Goal: Task Accomplishment & Management: Manage account settings

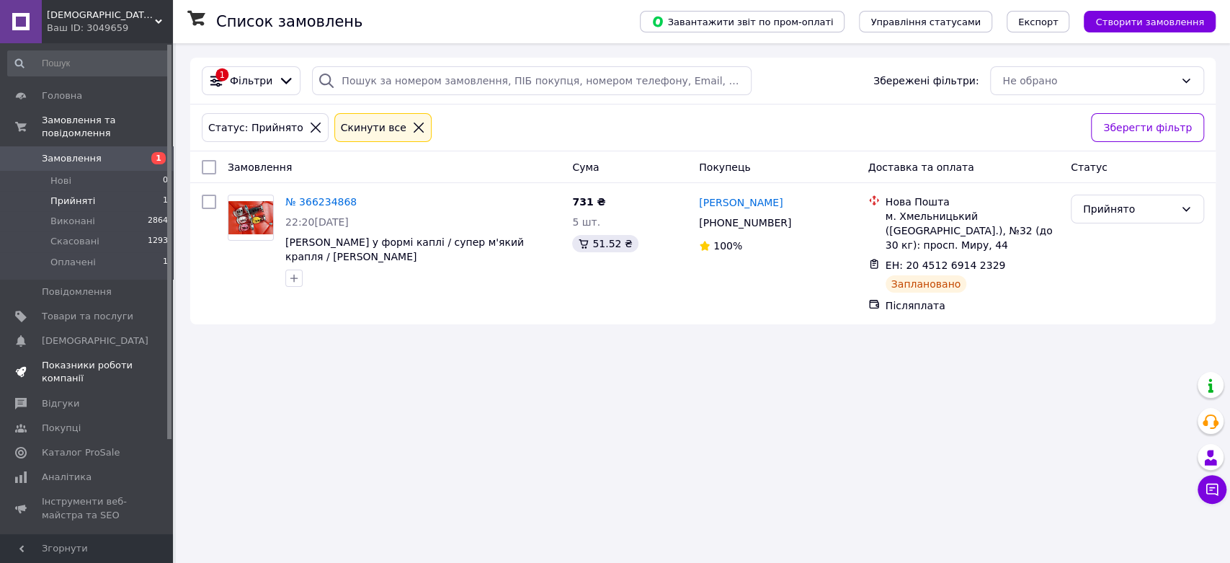
click at [66, 359] on span "Показники роботи компанії" at bounding box center [88, 372] width 92 height 26
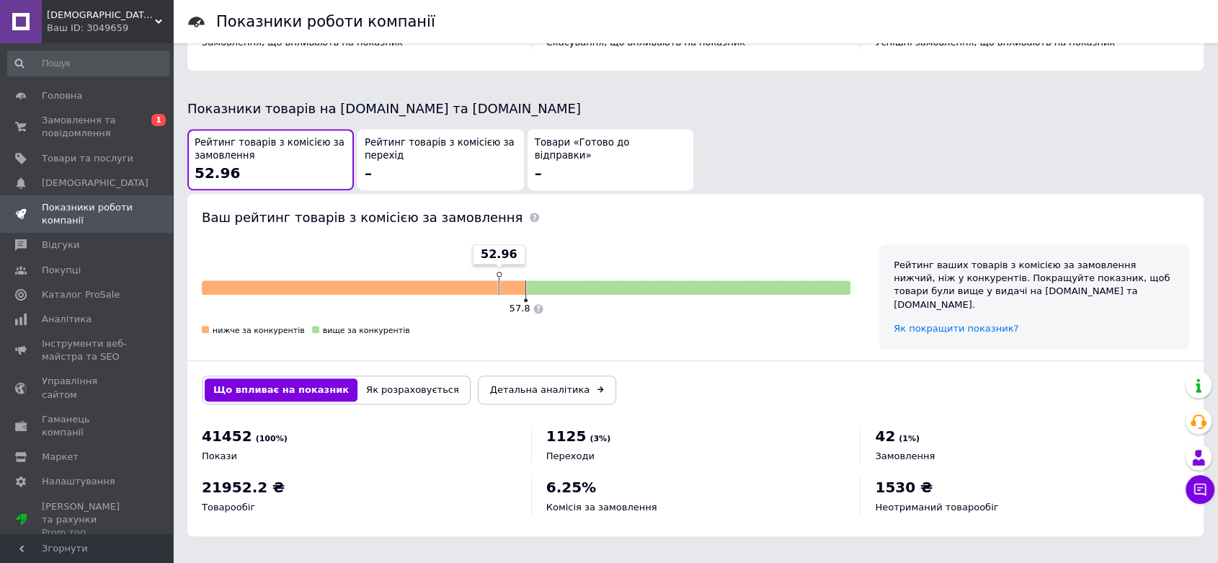
scroll to position [324, 0]
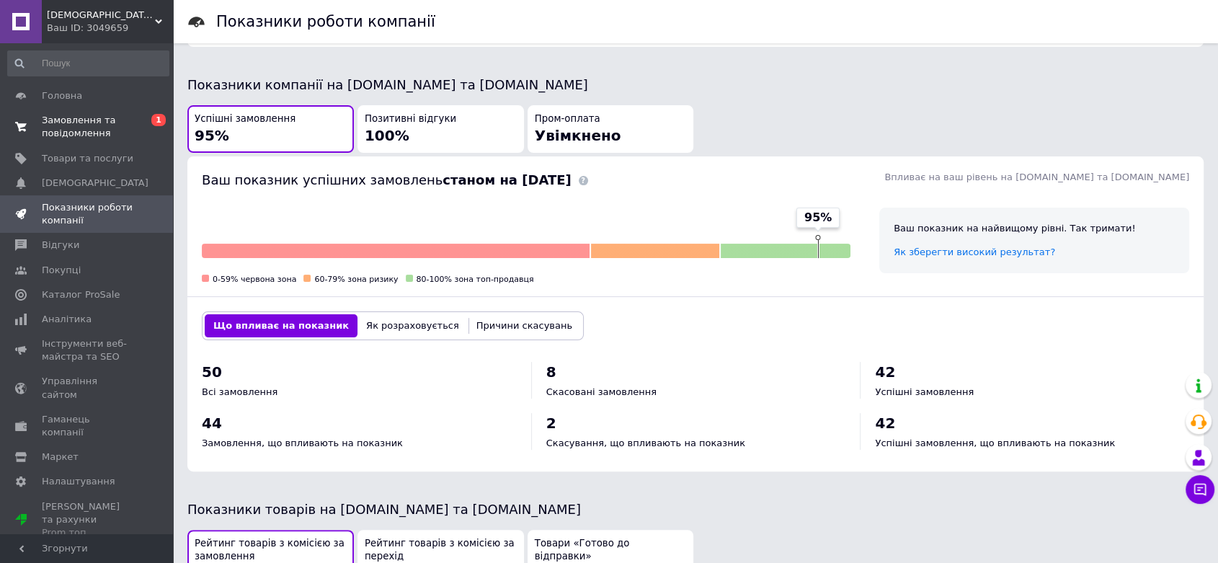
click at [69, 143] on link "Замовлення та повідомлення 0 1" at bounding box center [88, 126] width 177 height 37
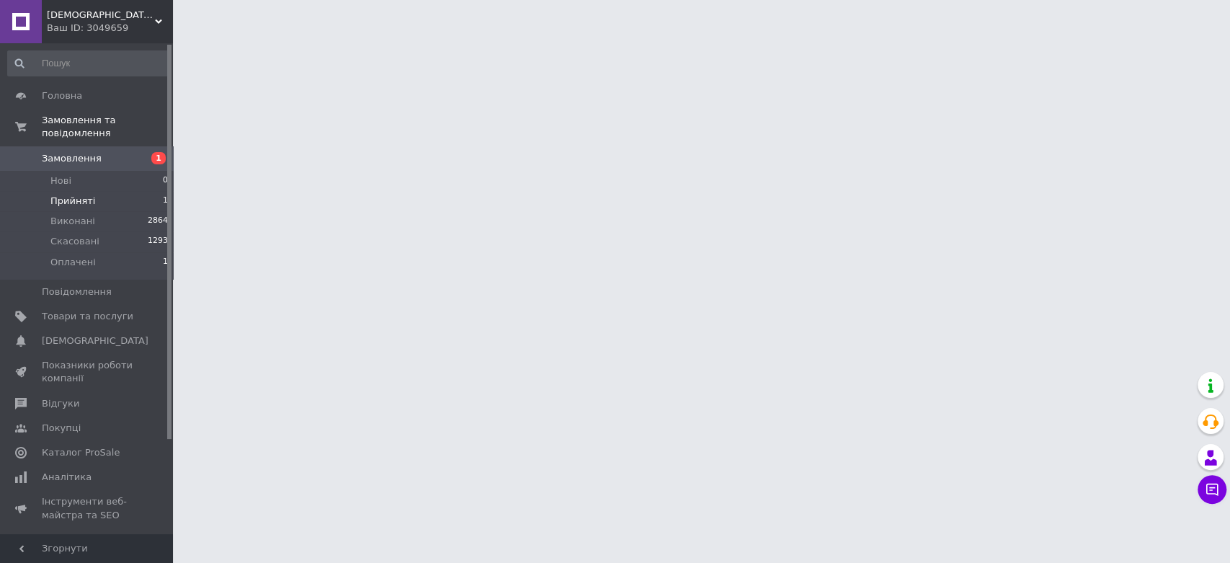
click at [75, 195] on span "Прийняті" at bounding box center [72, 201] width 45 height 13
click at [76, 252] on li "Оплачені 1" at bounding box center [88, 265] width 177 height 27
click at [76, 256] on span "Оплачені" at bounding box center [72, 262] width 45 height 13
click at [65, 256] on span "Оплачені" at bounding box center [72, 262] width 45 height 13
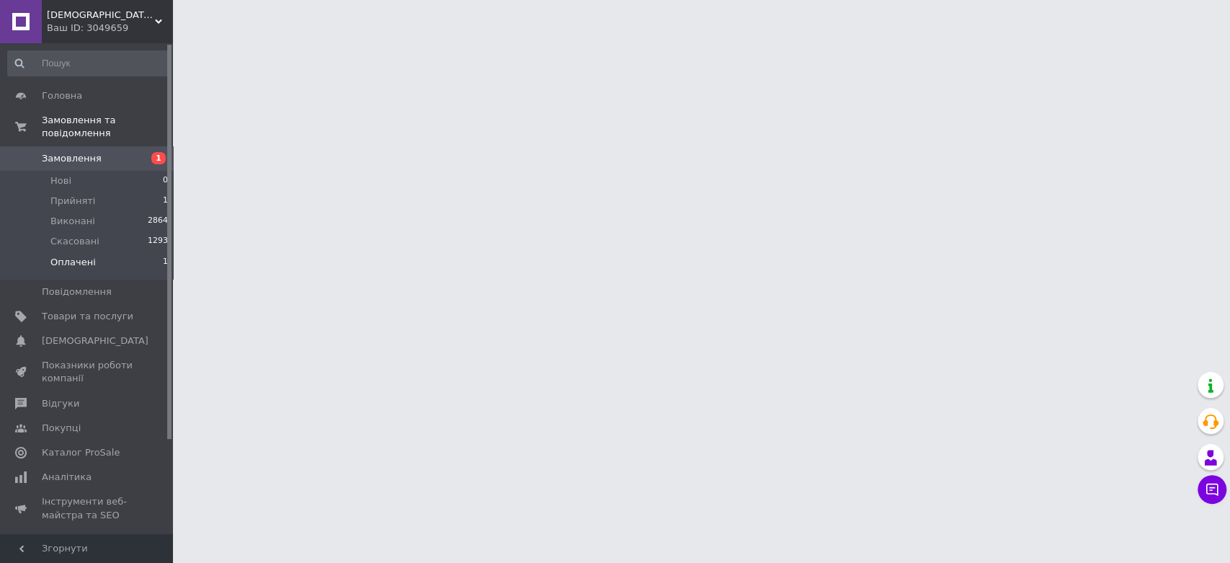
click at [65, 256] on span "Оплачені" at bounding box center [72, 262] width 45 height 13
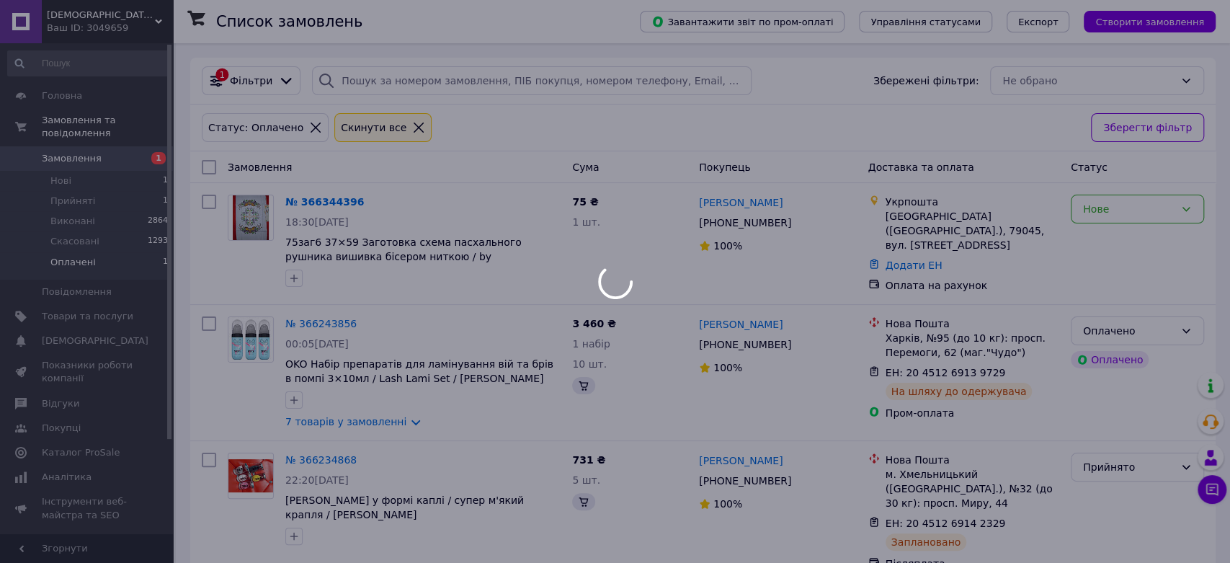
click at [65, 256] on span "Оплачені" at bounding box center [72, 262] width 45 height 13
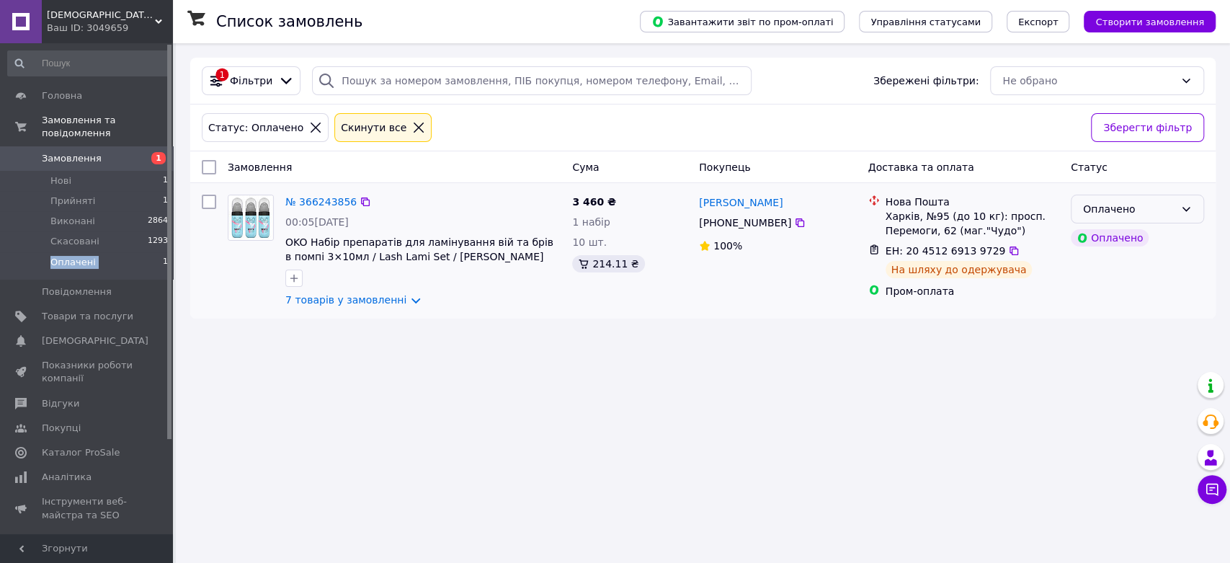
click at [1111, 215] on div "Оплачено" at bounding box center [1129, 209] width 92 height 16
click at [1094, 251] on li "Прийнято" at bounding box center [1137, 252] width 132 height 26
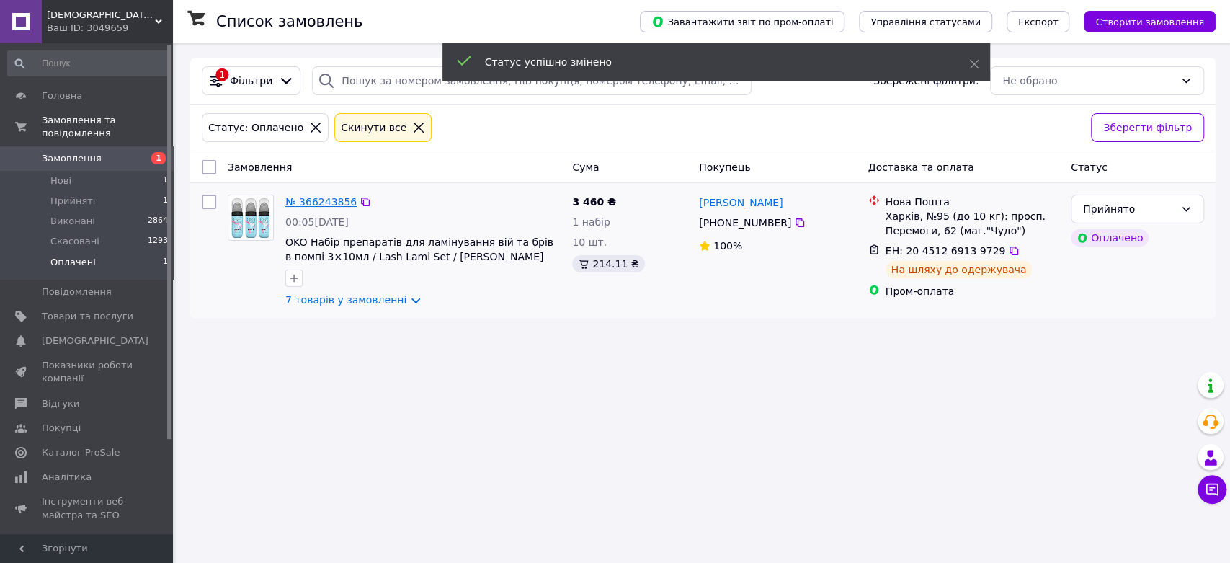
click at [306, 208] on link "№ 366243856" at bounding box center [320, 202] width 71 height 12
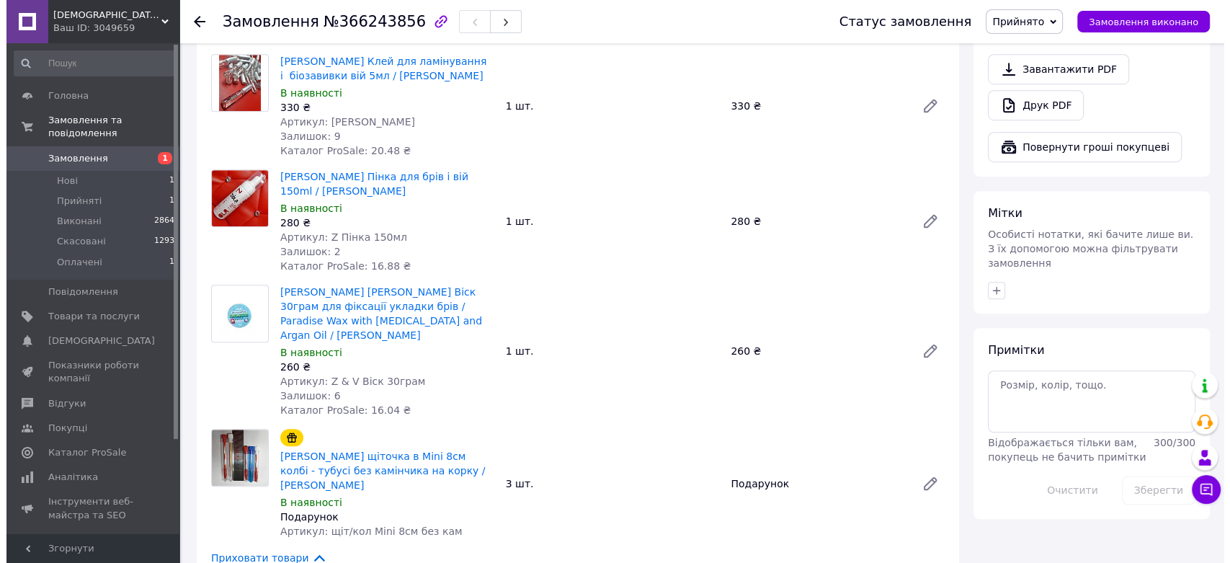
scroll to position [801, 0]
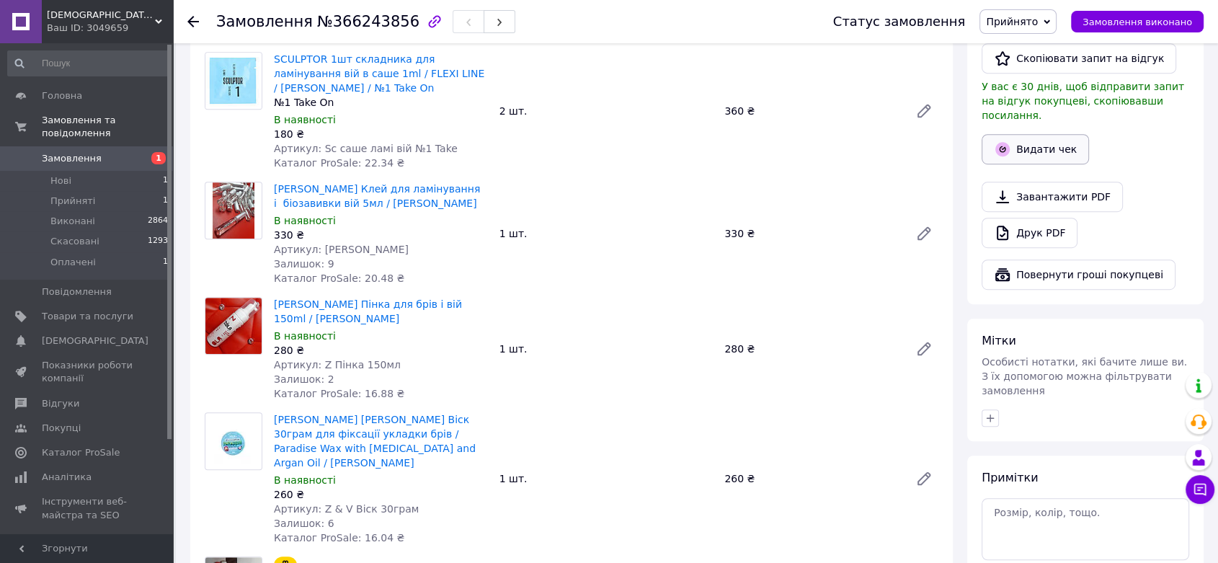
click at [1026, 164] on button "Видати чек" at bounding box center [1034, 149] width 107 height 30
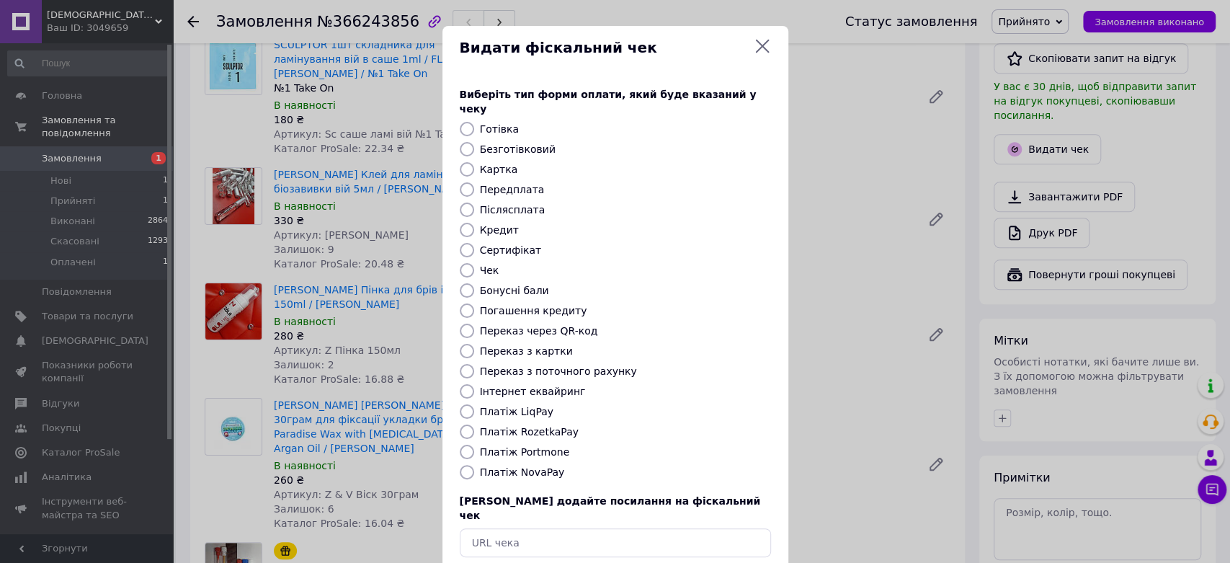
click at [561, 397] on label "Інтернет еквайринг" at bounding box center [533, 392] width 106 height 12
click at [474, 398] on input "Інтернет еквайринг" at bounding box center [467, 391] width 14 height 14
radio input "true"
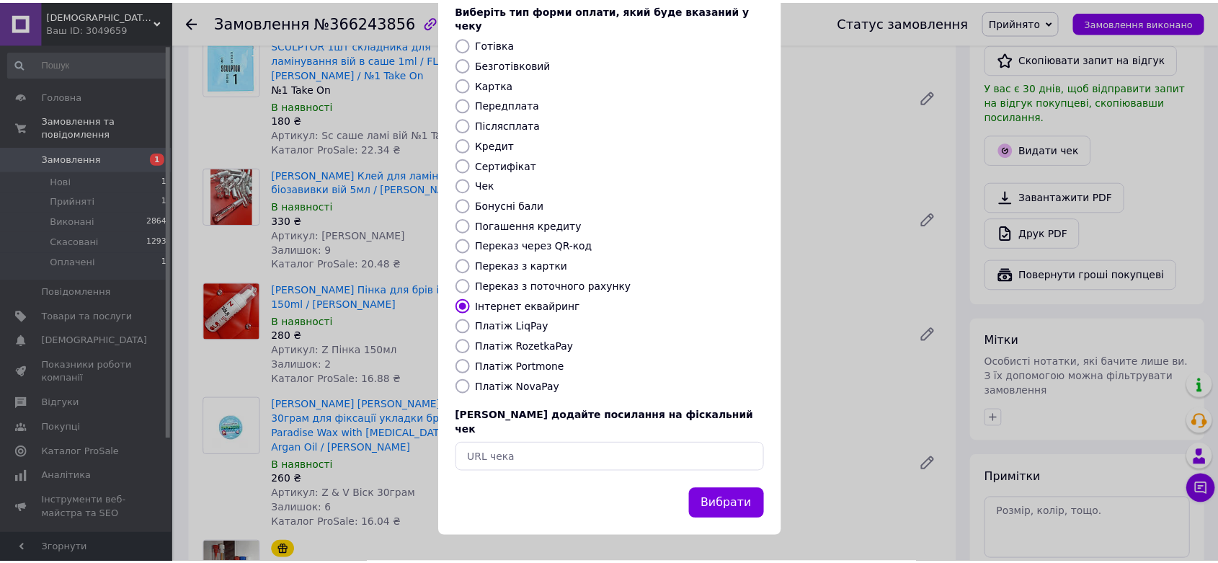
scroll to position [159, 0]
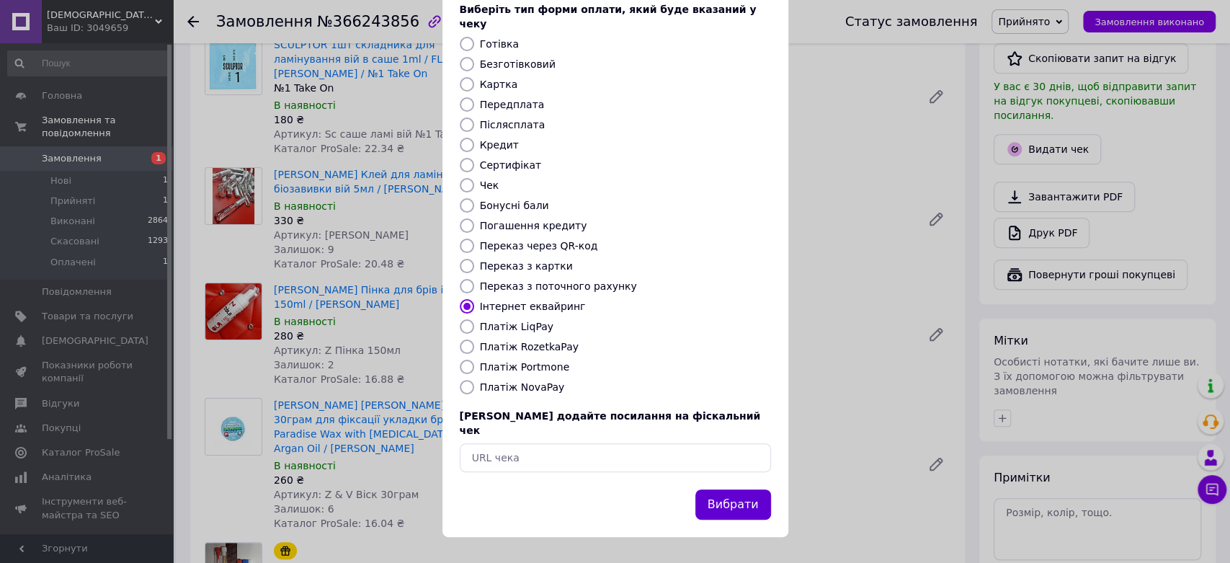
click at [730, 501] on button "Вибрати" at bounding box center [733, 504] width 76 height 31
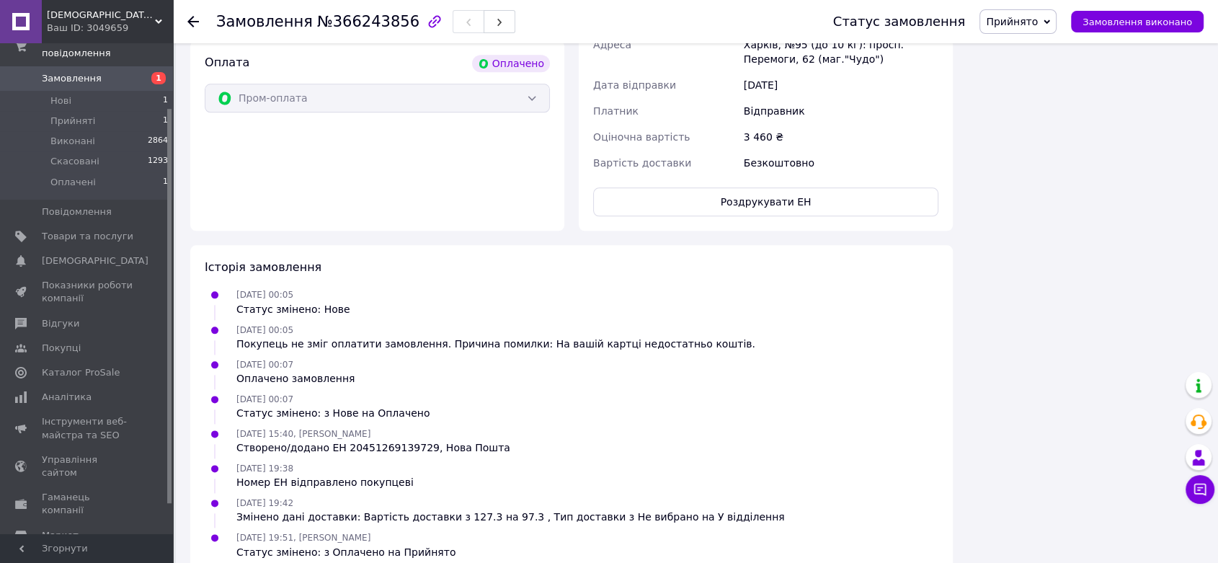
scroll to position [1681, 0]
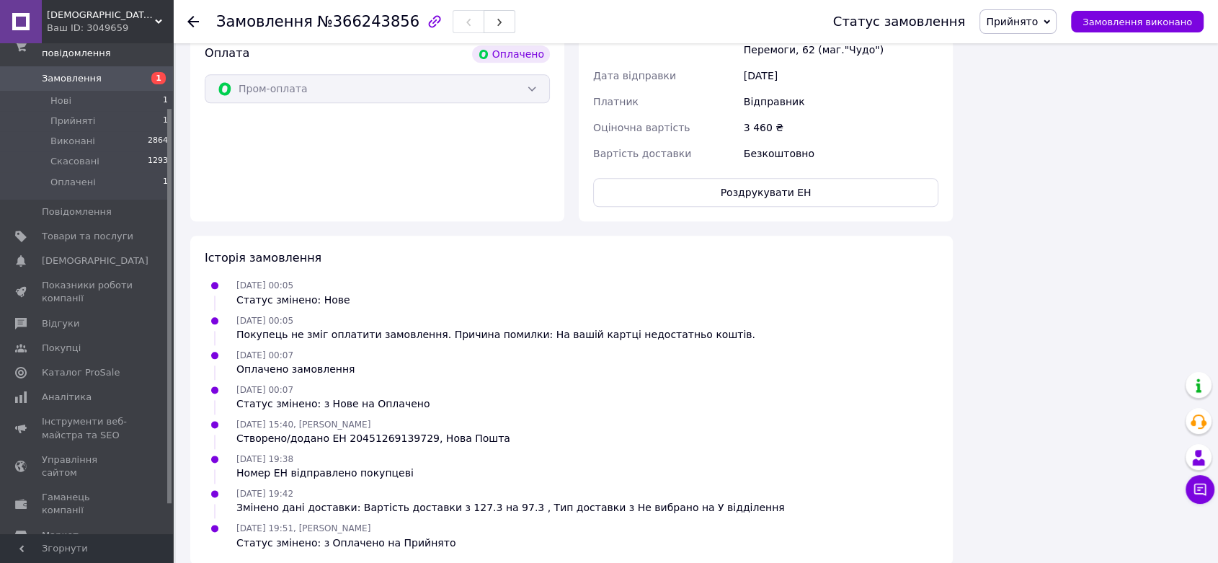
click at [68, 553] on span "Налаштування" at bounding box center [78, 559] width 73 height 13
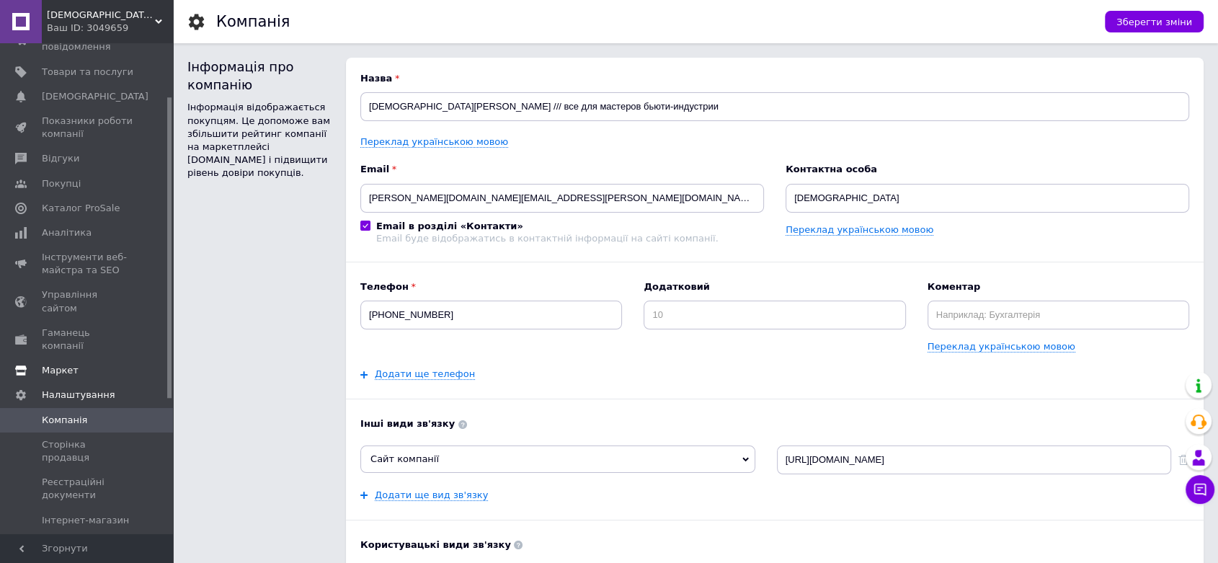
click at [77, 364] on span "Маркет" at bounding box center [88, 370] width 92 height 13
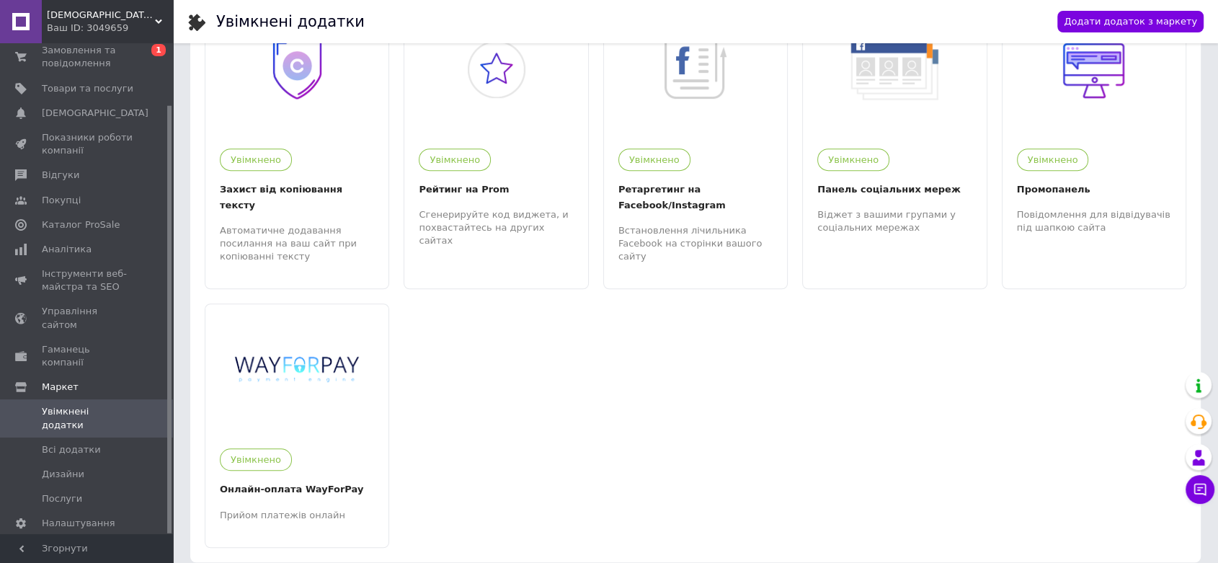
scroll to position [942, 0]
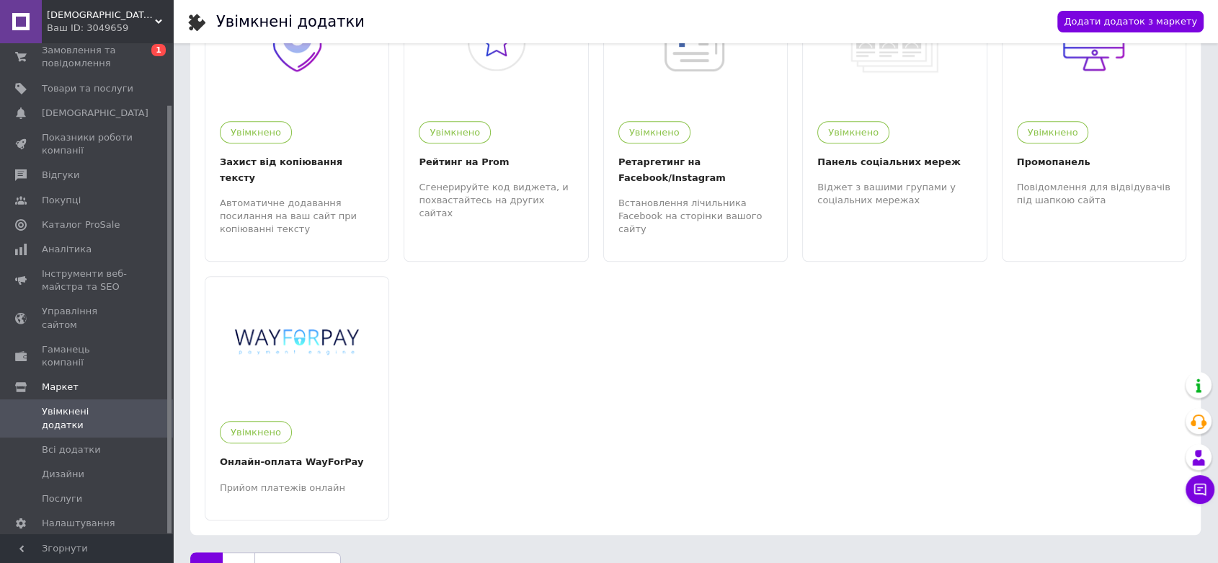
click at [247, 552] on link "2" at bounding box center [239, 567] width 32 height 30
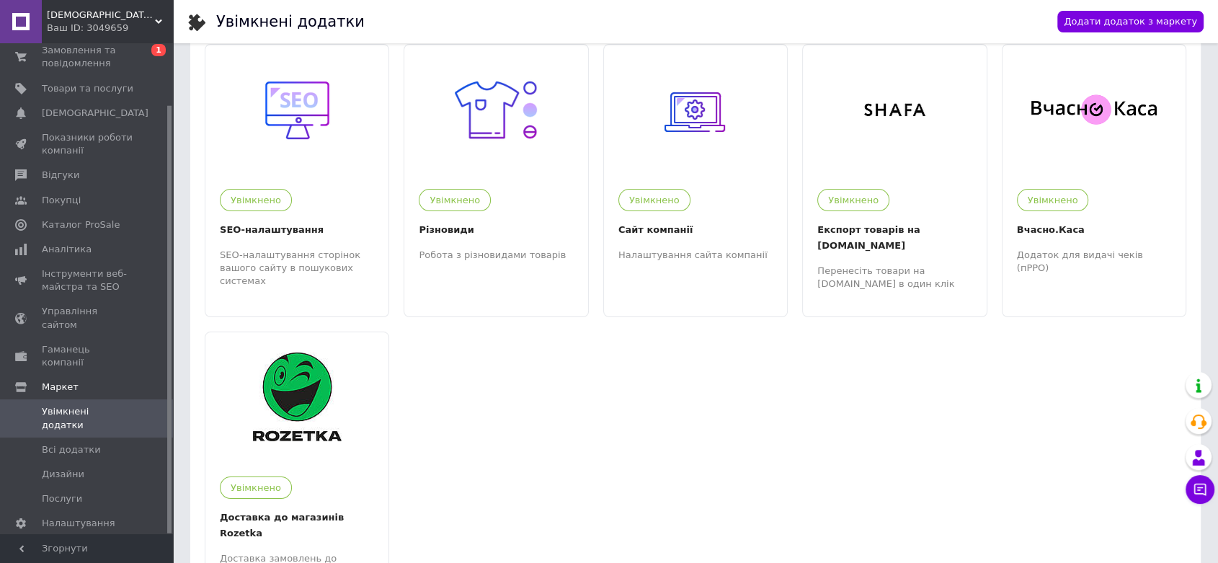
scroll to position [0, 0]
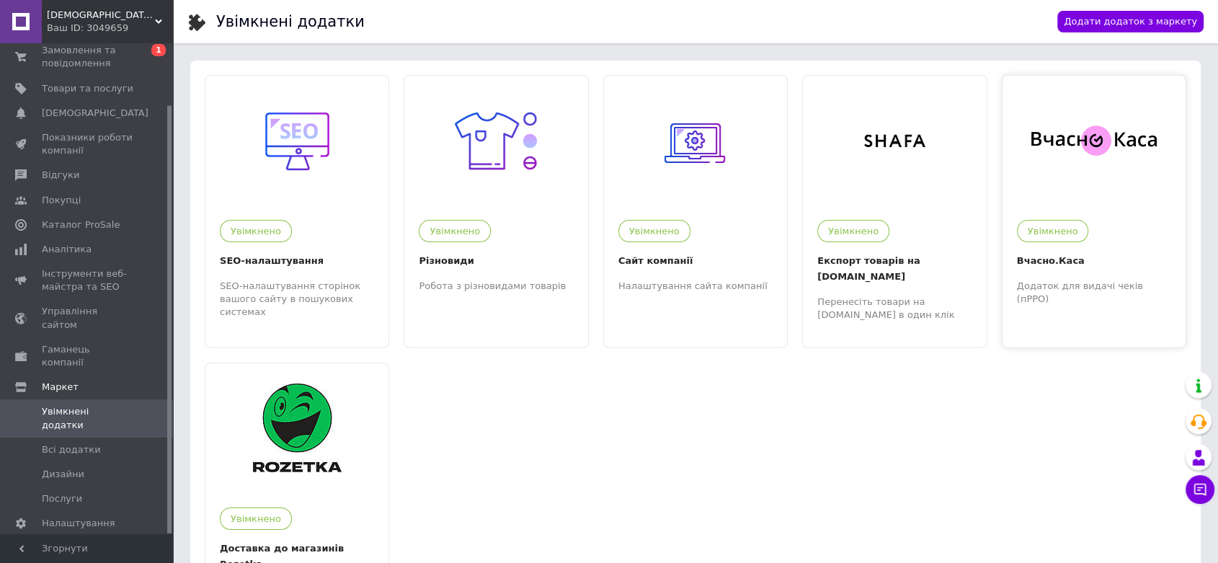
click at [1087, 143] on img at bounding box center [1093, 141] width 125 height 32
click at [61, 64] on span "Замовлення та повідомлення" at bounding box center [88, 57] width 92 height 26
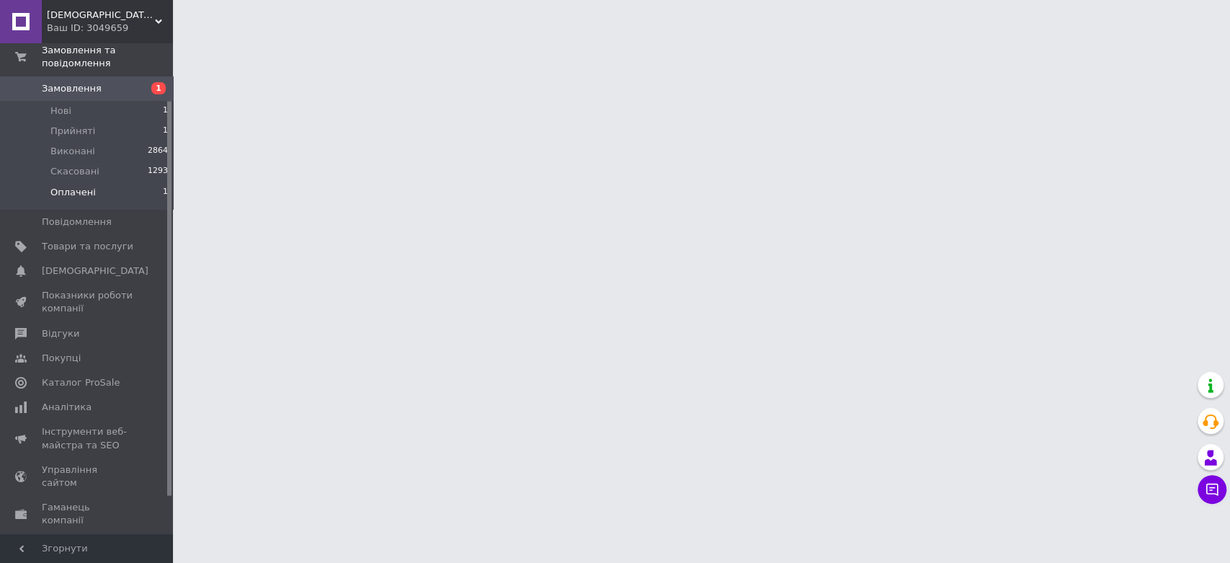
click at [73, 186] on span "Оплачені" at bounding box center [72, 192] width 45 height 13
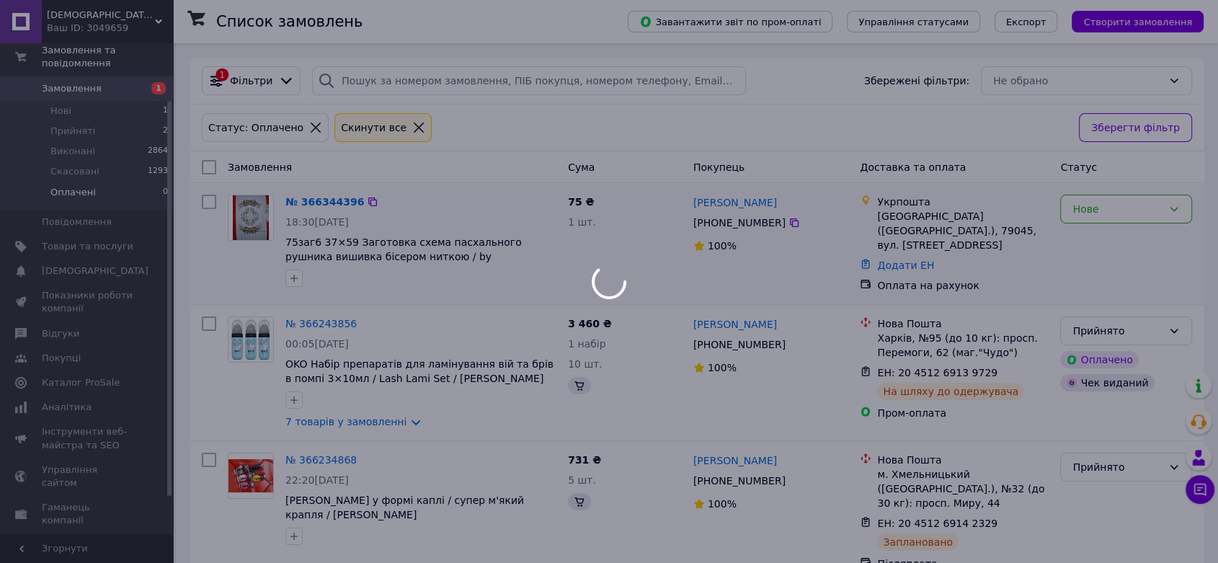
click at [311, 290] on div at bounding box center [420, 278] width 277 height 23
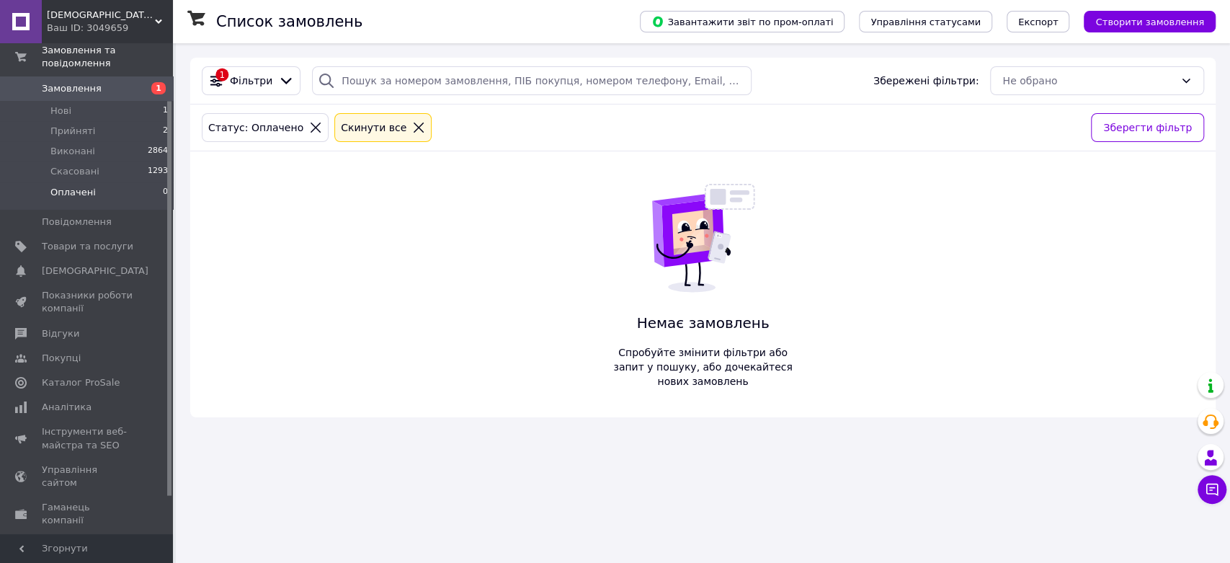
click at [72, 186] on span "Оплачені" at bounding box center [72, 192] width 45 height 13
click at [75, 125] on span "Прийняті" at bounding box center [72, 131] width 45 height 13
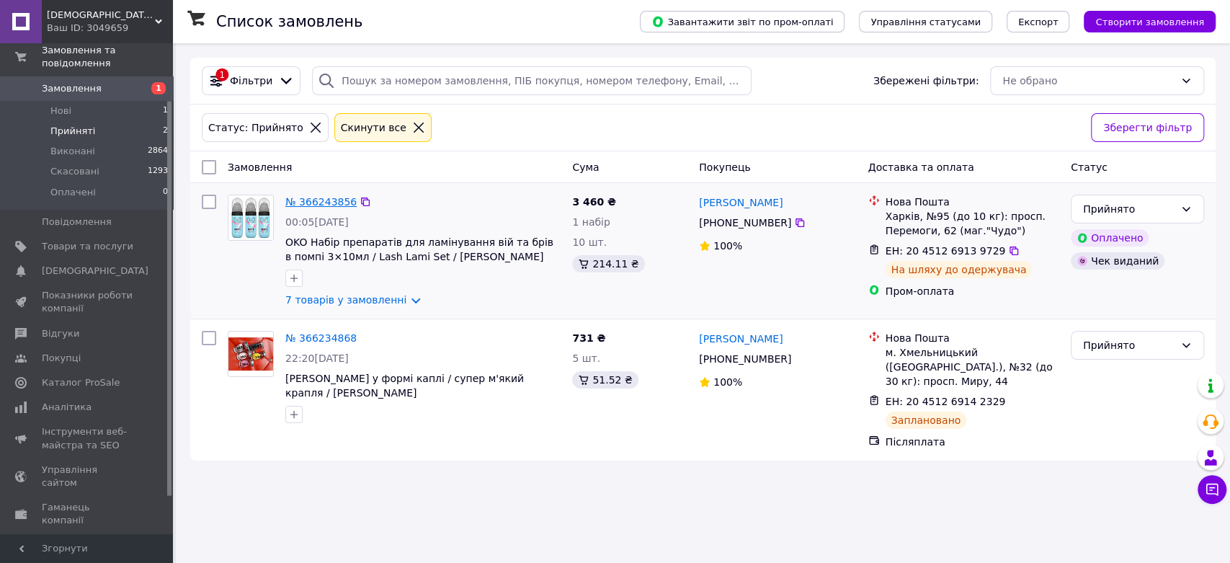
click at [321, 208] on link "№ 366243856" at bounding box center [320, 202] width 71 height 12
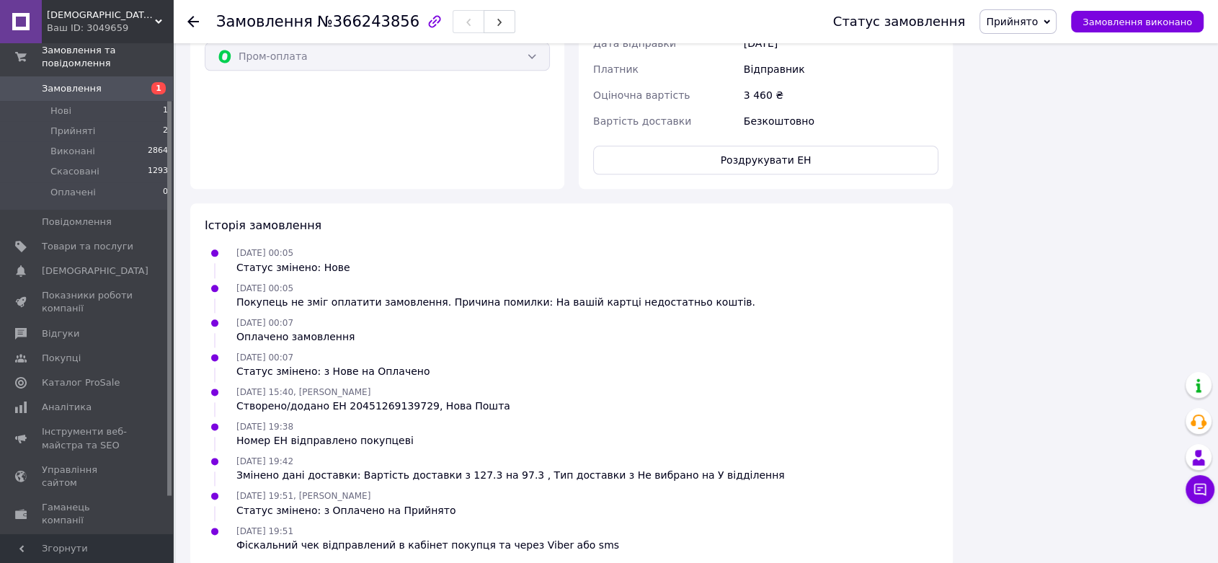
scroll to position [1761, 0]
